Goal: Task Accomplishment & Management: Manage account settings

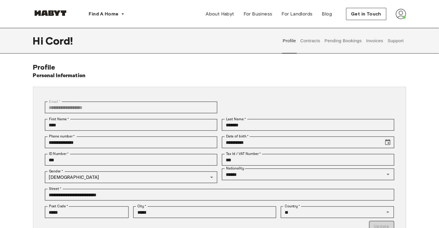
click at [337, 41] on button "Pending Bookings" at bounding box center [343, 41] width 39 height 26
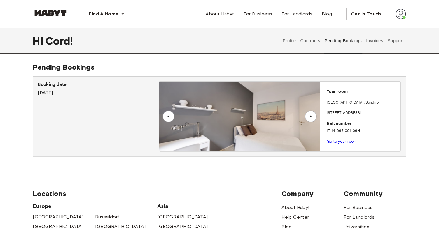
click at [370, 46] on button "Invoices" at bounding box center [374, 41] width 18 height 26
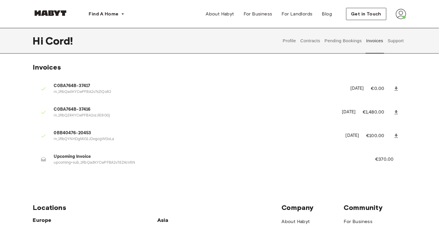
click at [290, 40] on button "Profile" at bounding box center [289, 41] width 15 height 26
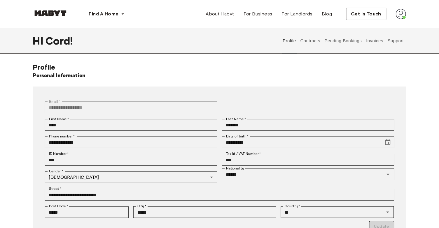
click at [339, 36] on button "Pending Bookings" at bounding box center [343, 41] width 39 height 26
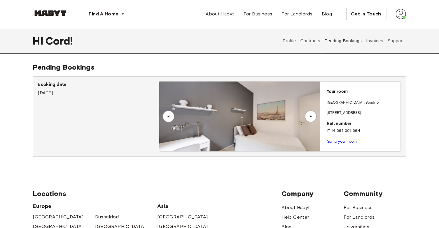
click at [374, 43] on button "Invoices" at bounding box center [374, 41] width 18 height 26
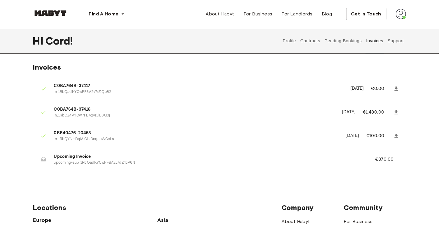
click at [319, 41] on button "Contracts" at bounding box center [310, 41] width 21 height 26
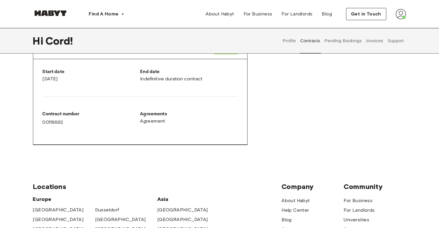
scroll to position [262, 0]
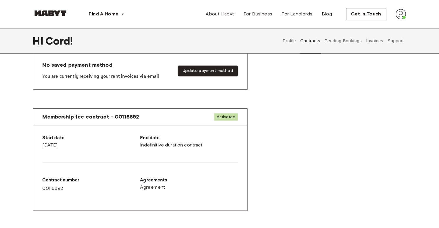
click at [166, 145] on div "End date Indefinitive duration contract" at bounding box center [189, 142] width 98 height 14
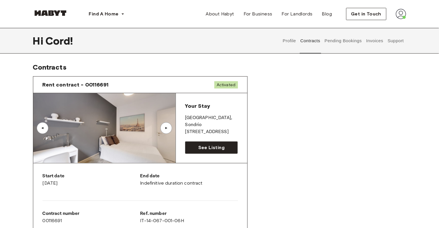
scroll to position [0, 0]
click at [216, 143] on link "See Listing" at bounding box center [211, 148] width 53 height 12
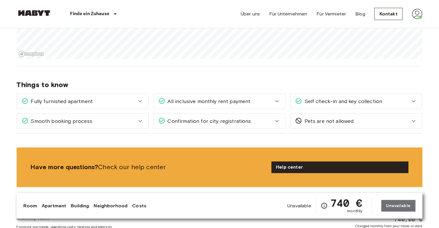
scroll to position [547, 0]
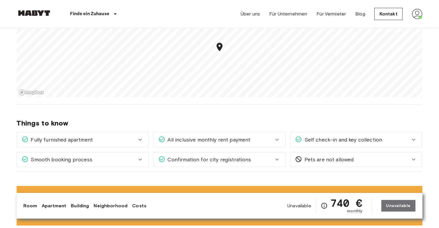
click at [418, 11] on img at bounding box center [417, 14] width 10 height 10
click at [388, 22] on li "Profile" at bounding box center [405, 24] width 58 height 10
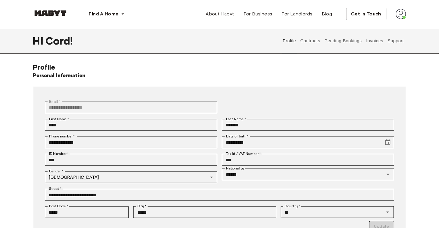
click at [374, 43] on button "Invoices" at bounding box center [374, 41] width 18 height 26
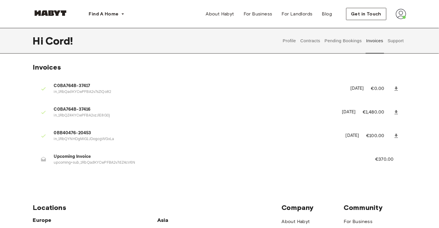
click at [307, 43] on button "Contracts" at bounding box center [310, 41] width 21 height 26
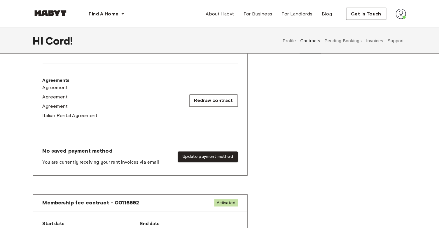
scroll to position [176, 0]
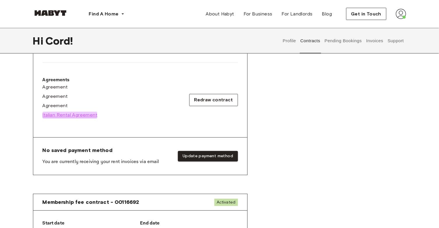
click at [64, 114] on span "Italian Rental Agreement" at bounding box center [70, 115] width 55 height 7
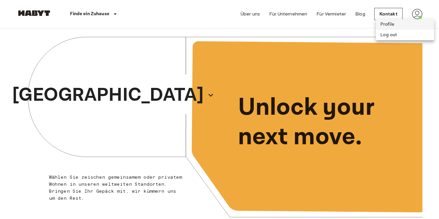
click at [391, 26] on li "Profile" at bounding box center [405, 24] width 58 height 10
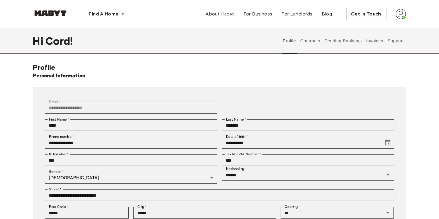
click at [309, 40] on button "Contracts" at bounding box center [310, 41] width 21 height 26
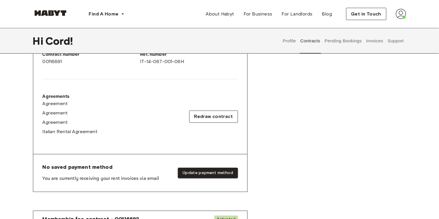
scroll to position [159, 0]
click at [367, 41] on button "Invoices" at bounding box center [374, 41] width 18 height 26
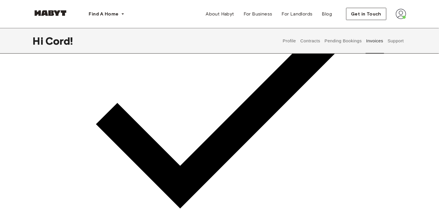
click at [402, 16] on img at bounding box center [401, 14] width 10 height 10
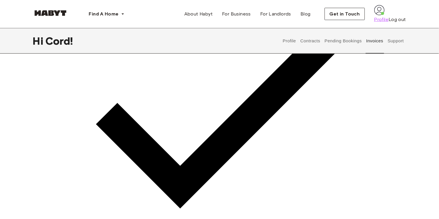
click at [383, 23] on span "Profile" at bounding box center [381, 19] width 15 height 7
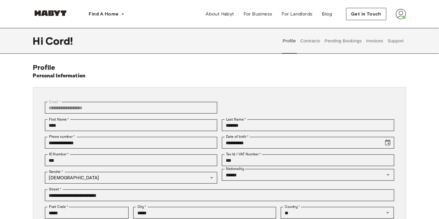
click at [375, 43] on button "Invoices" at bounding box center [374, 41] width 18 height 26
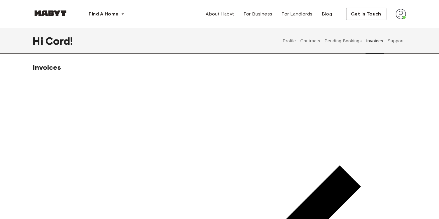
drag, startPoint x: 64, startPoint y: 157, endPoint x: 238, endPoint y: 157, distance: 174.4
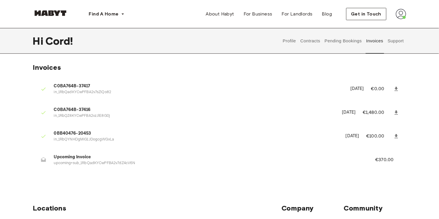
click at [374, 111] on p "€1,480.00" at bounding box center [377, 112] width 29 height 7
click at [373, 111] on p "€1,480.00" at bounding box center [377, 112] width 29 height 7
